Goal: Task Accomplishment & Management: Manage account settings

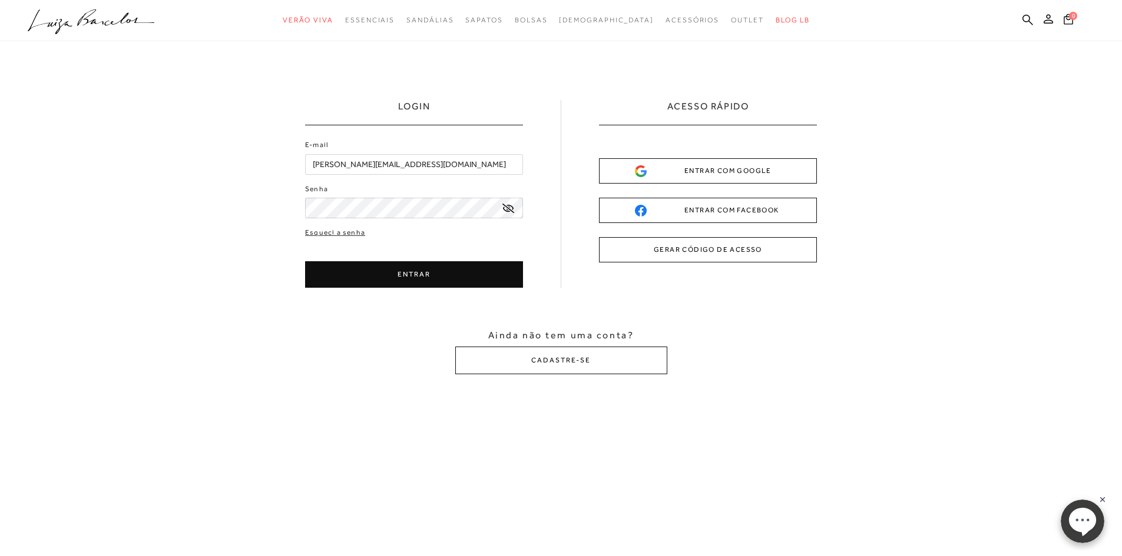
click at [432, 269] on button "ENTRAR" at bounding box center [414, 274] width 218 height 26
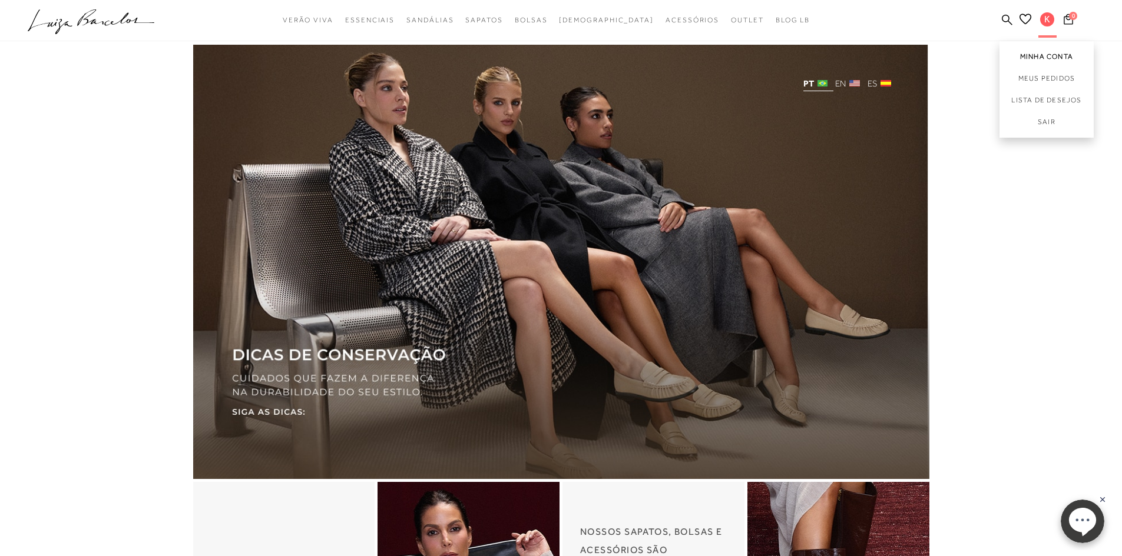
click at [1047, 54] on link "Minha Conta" at bounding box center [1046, 54] width 94 height 26
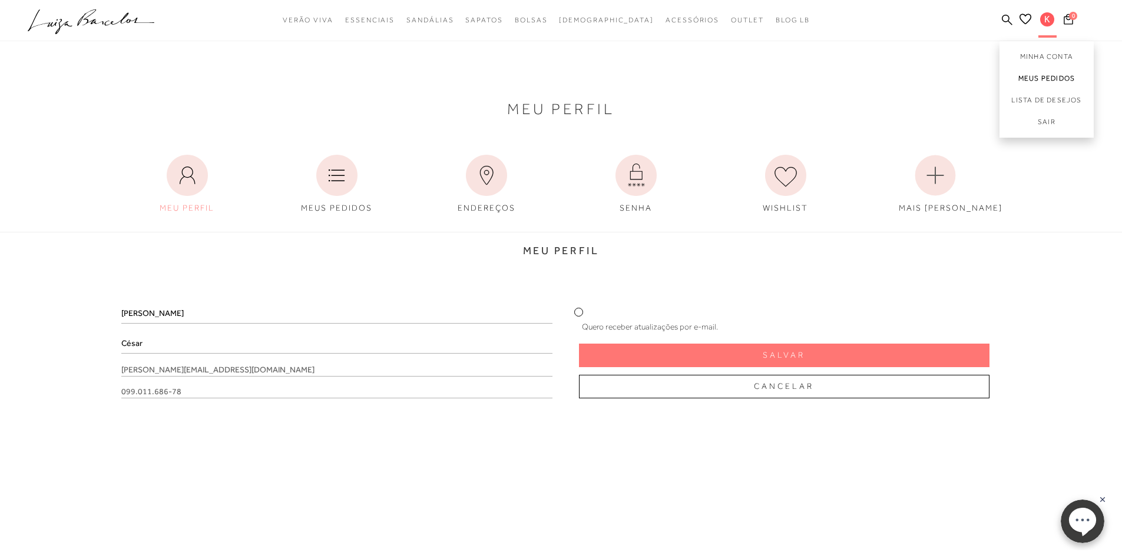
click at [1043, 82] on link "Meus Pedidos" at bounding box center [1046, 79] width 94 height 22
